Goal: Find specific fact

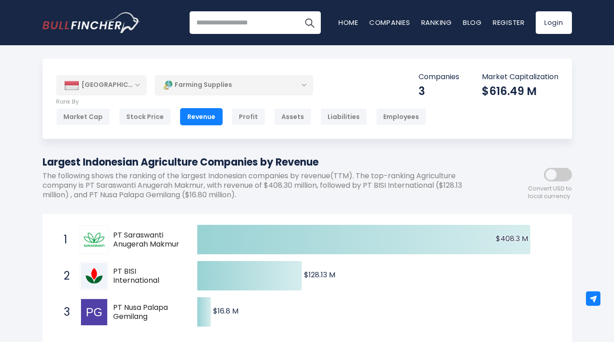
click at [152, 235] on span "PT Saraswanti Anugerah Makmur" at bounding box center [147, 240] width 68 height 19
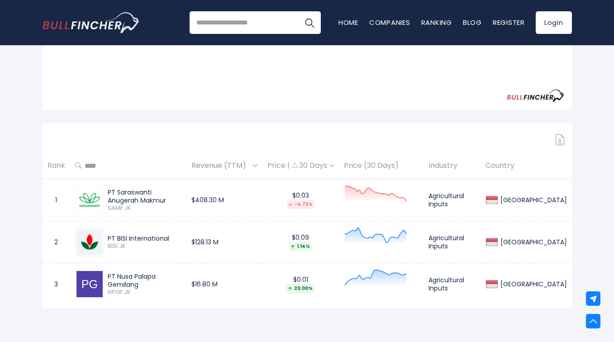
scroll to position [308, 0]
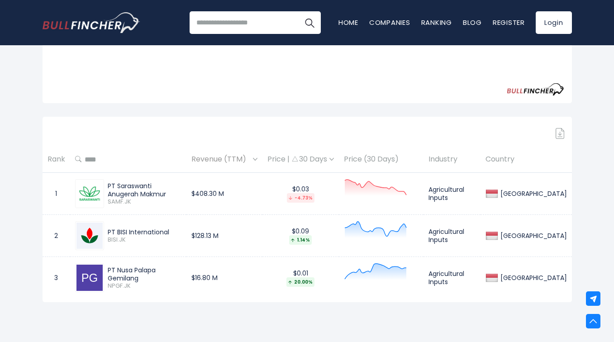
click at [161, 187] on div "PT Saraswanti Anugerah Makmur" at bounding box center [145, 190] width 74 height 16
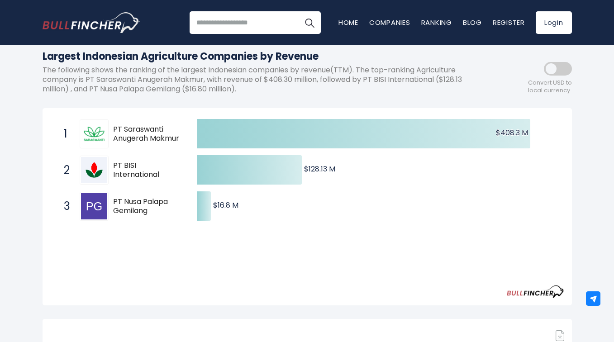
scroll to position [104, 0]
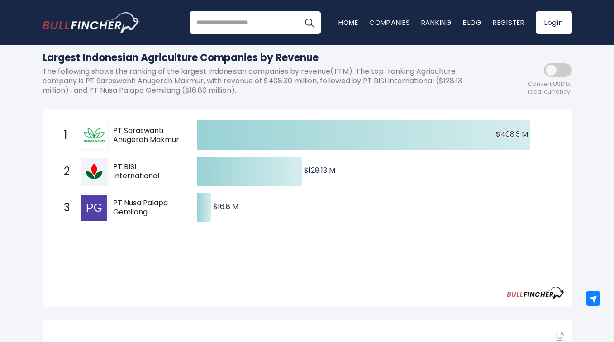
drag, startPoint x: 185, startPoint y: 139, endPoint x: 162, endPoint y: 135, distance: 23.3
click at [162, 135] on span "1 PT Saraswanti Anugerah Makmur SAMF.JK" at bounding box center [123, 134] width 136 height 33
click at [158, 133] on span "PT Saraswanti Anugerah Makmur" at bounding box center [147, 135] width 68 height 19
click at [167, 142] on span "PT Saraswanti Anugerah Makmur" at bounding box center [147, 135] width 68 height 19
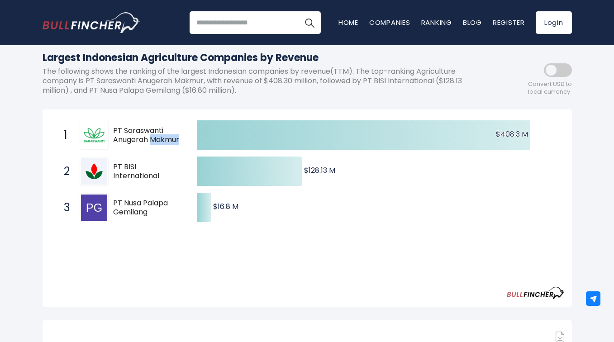
click at [176, 140] on span "PT Saraswanti Anugerah Makmur" at bounding box center [147, 135] width 68 height 19
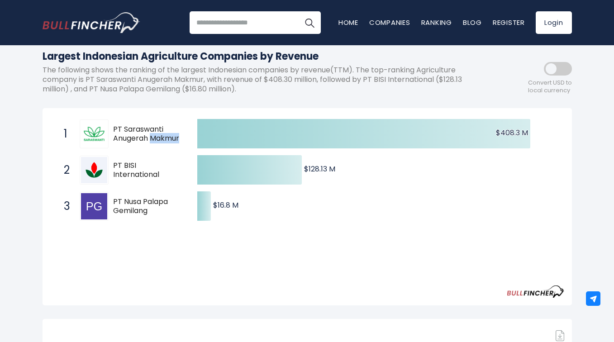
drag, startPoint x: 178, startPoint y: 139, endPoint x: 129, endPoint y: 128, distance: 50.4
click at [129, 128] on span "PT Saraswanti Anugerah Makmur" at bounding box center [147, 134] width 68 height 19
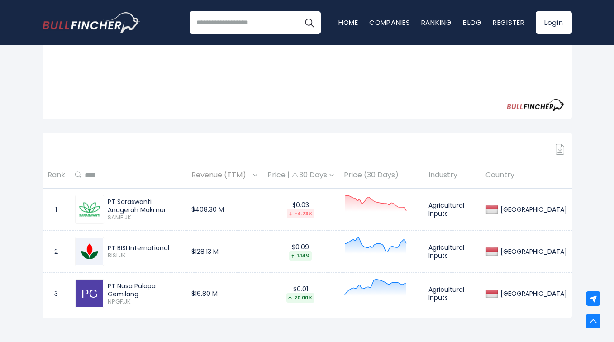
scroll to position [308, 0]
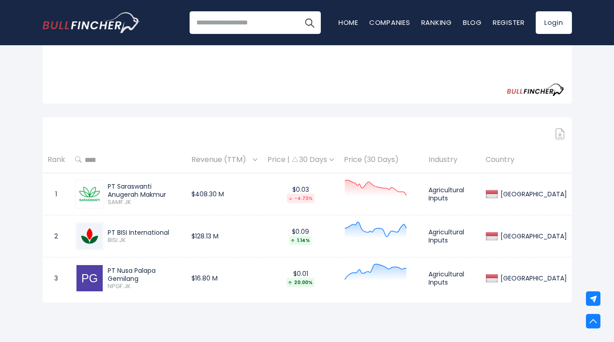
drag, startPoint x: 109, startPoint y: 183, endPoint x: 139, endPoint y: 195, distance: 31.7
click at [139, 195] on div "PT Saraswanti Anugerah Makmur" at bounding box center [145, 190] width 74 height 16
click at [137, 194] on div "PT Saraswanti Anugerah Makmur" at bounding box center [145, 190] width 74 height 16
drag, startPoint x: 135, startPoint y: 194, endPoint x: 107, endPoint y: 185, distance: 29.8
click at [107, 185] on div "PT Saraswanti Anugerah Makmur SAMF.JK" at bounding box center [142, 194] width 77 height 24
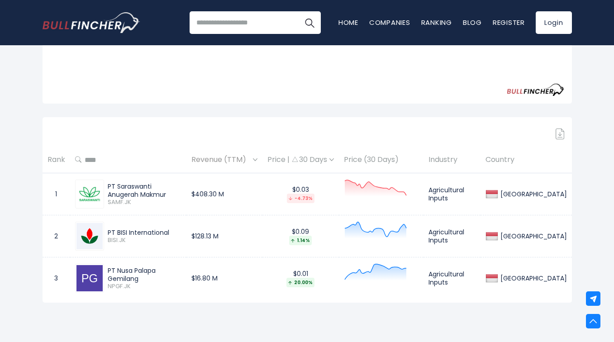
copy div "PT Saraswanti Anugerah Makmur"
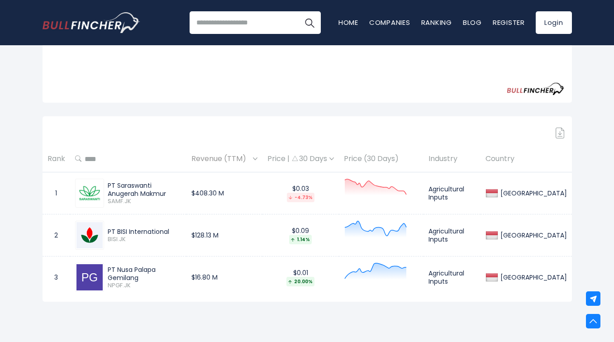
scroll to position [308, 0]
drag, startPoint x: 153, startPoint y: 234, endPoint x: 116, endPoint y: 224, distance: 38.3
click at [116, 224] on div "PT BISI International BISI.JK" at bounding box center [128, 235] width 106 height 29
drag, startPoint x: 169, startPoint y: 228, endPoint x: 109, endPoint y: 229, distance: 60.2
click at [109, 229] on div "PT BISI International" at bounding box center [145, 231] width 74 height 8
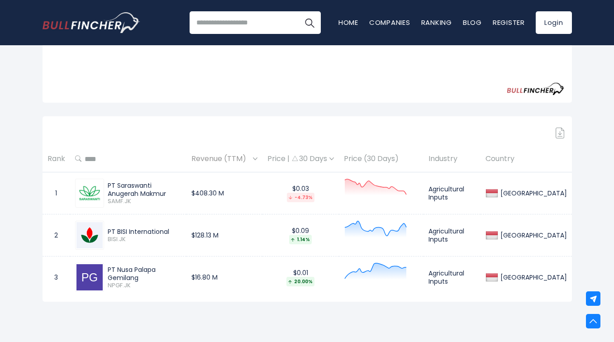
copy div "PT BISI International"
drag, startPoint x: 136, startPoint y: 282, endPoint x: 108, endPoint y: 268, distance: 31.2
click at [108, 268] on div "PT Nusa Palapa Gemilang NPGF.JK" at bounding box center [142, 277] width 77 height 24
copy div "PT Nusa Palapa Gemilang NPGF.JK"
